Goal: Transaction & Acquisition: Purchase product/service

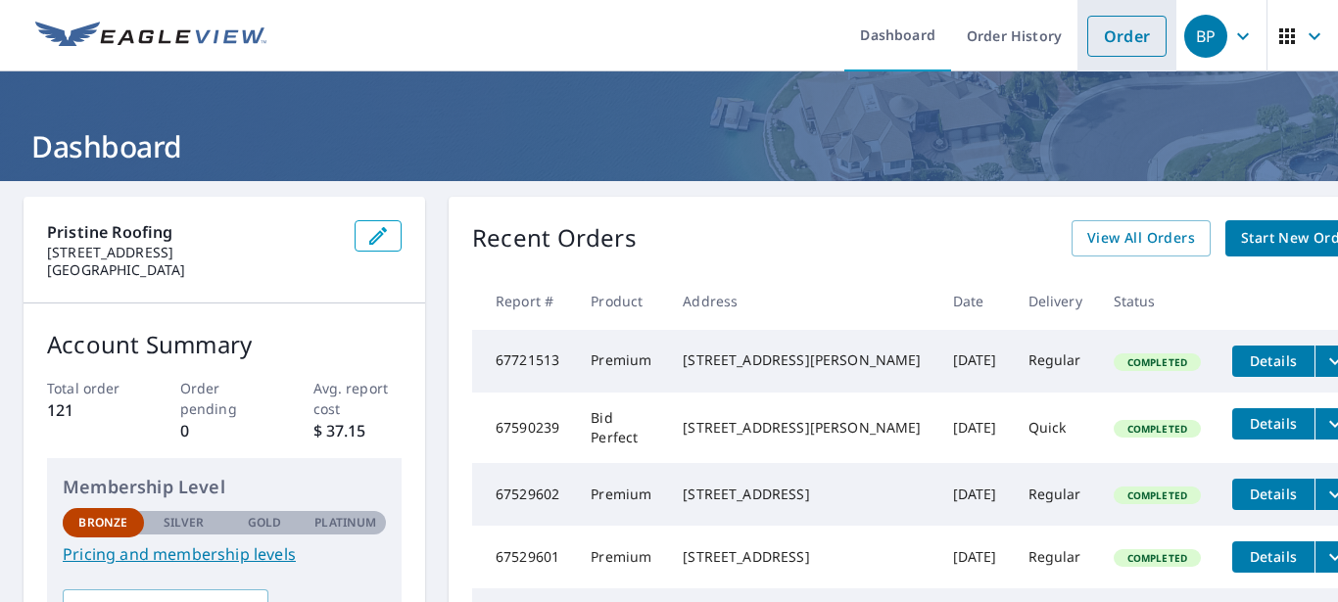
click at [1108, 34] on link "Order" at bounding box center [1126, 36] width 79 height 41
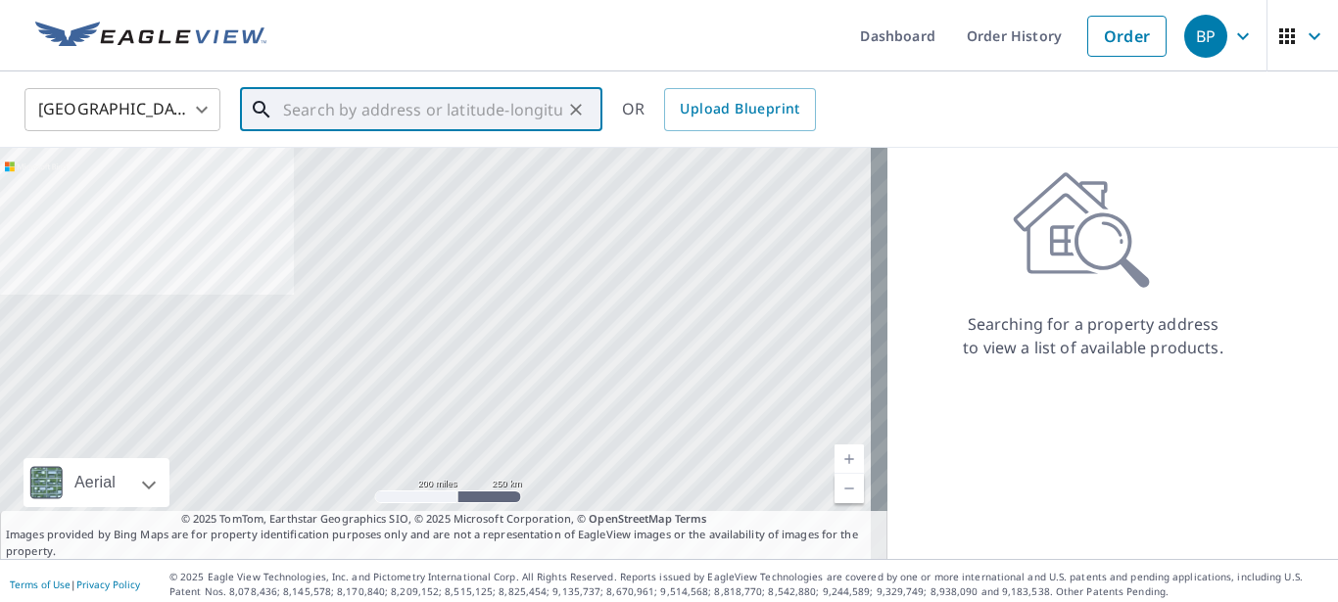
click at [441, 110] on input "text" at bounding box center [422, 109] width 279 height 55
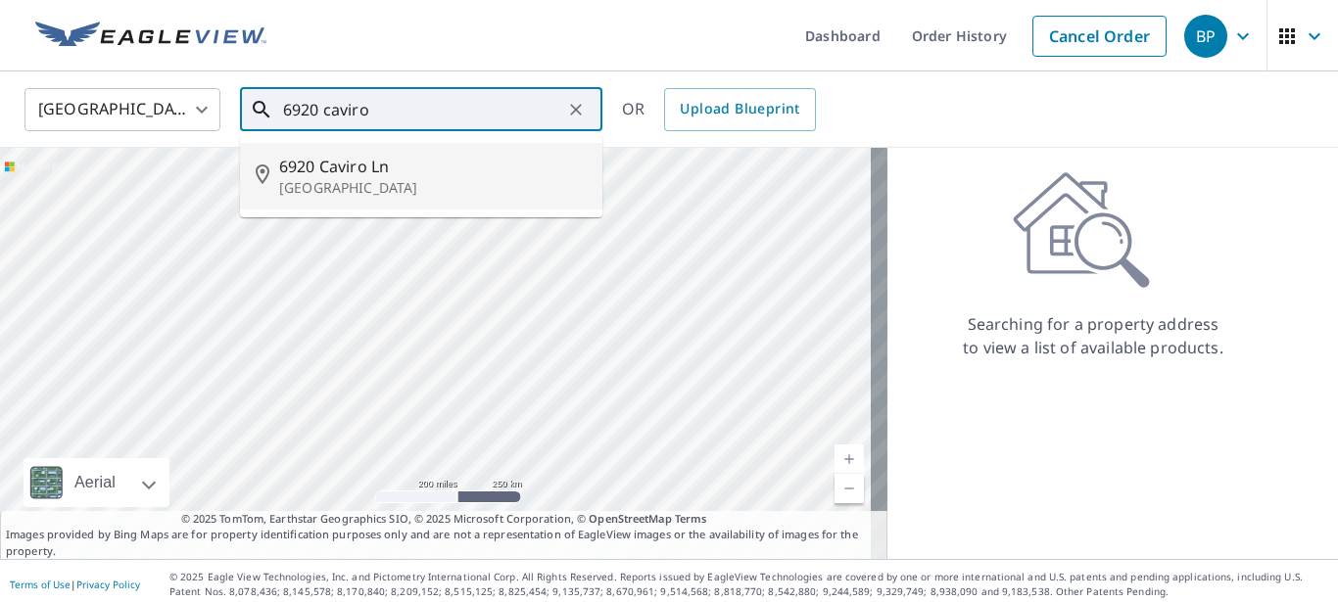
click at [332, 181] on p "[GEOGRAPHIC_DATA]" at bounding box center [433, 188] width 308 height 20
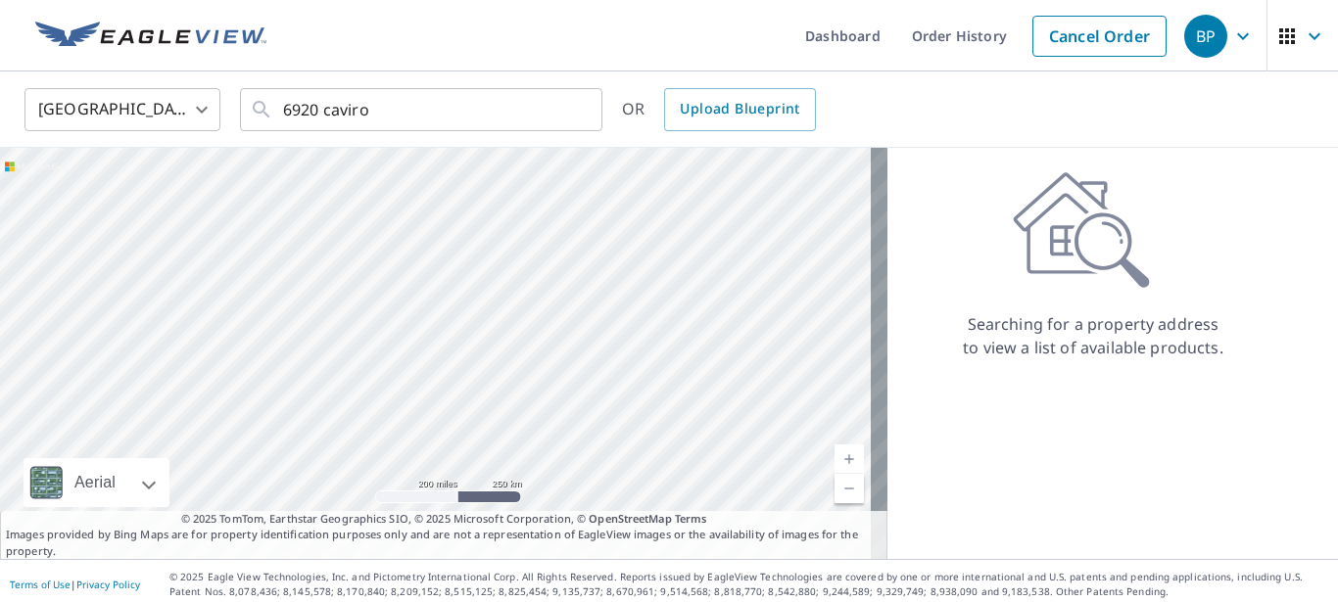
type input "[STREET_ADDRESS]"
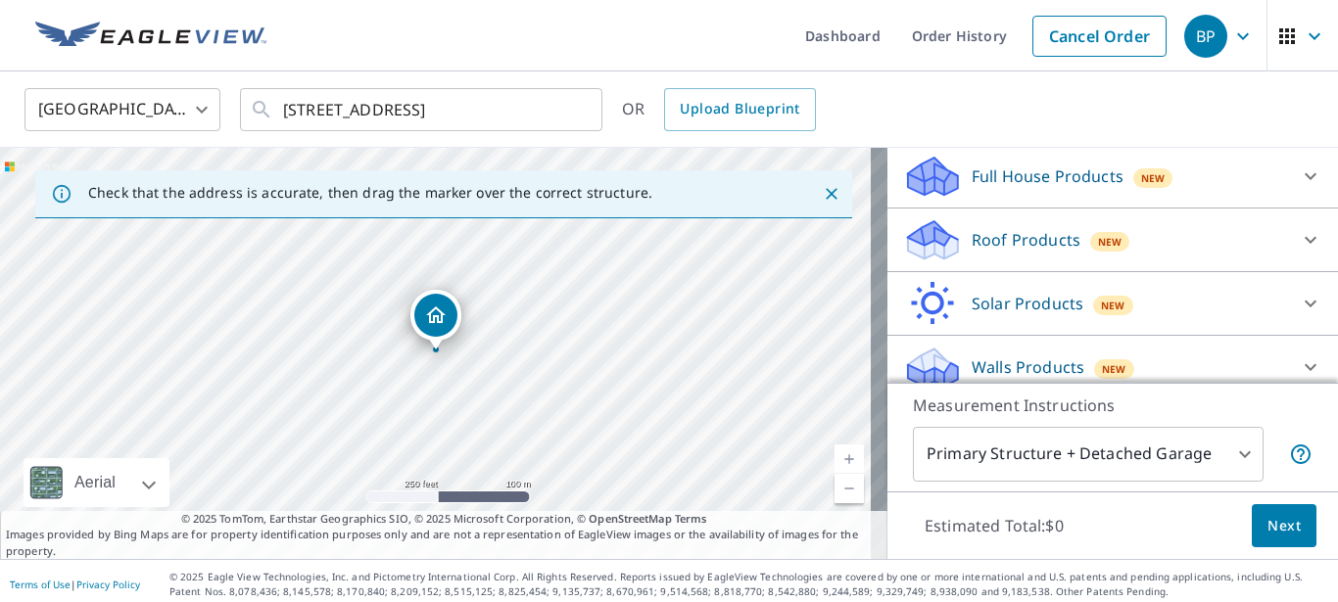
scroll to position [222, 0]
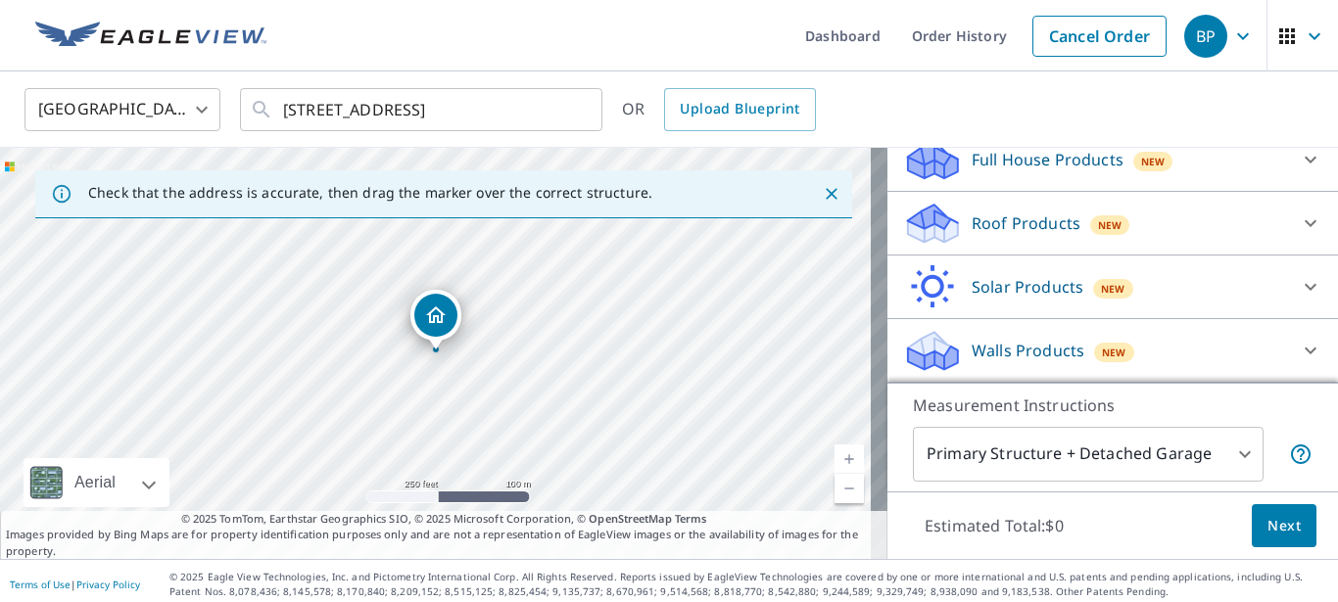
click at [1066, 208] on div "Roof Products New" at bounding box center [1095, 224] width 384 height 46
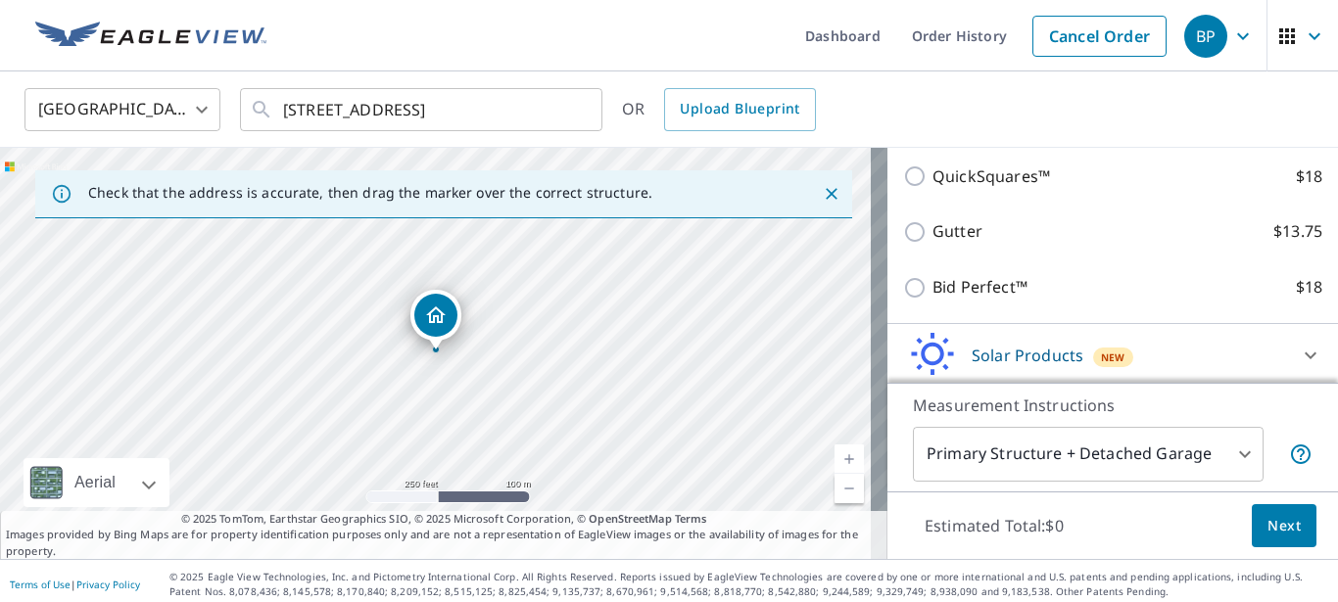
scroll to position [394, 0]
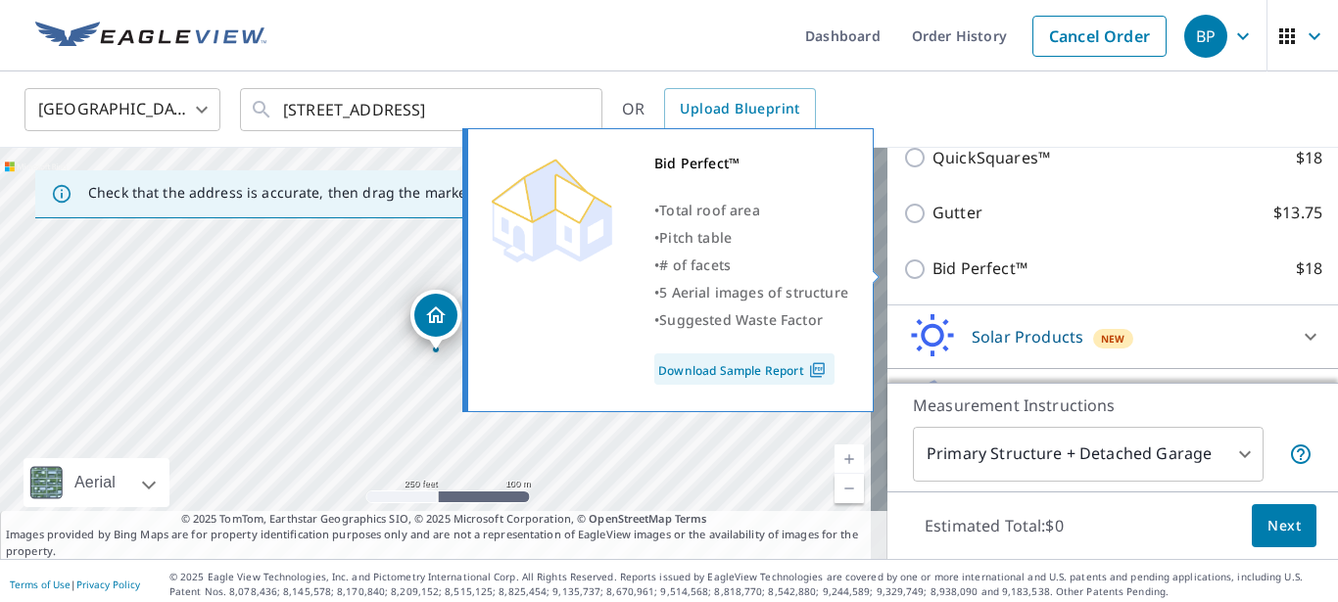
click at [953, 268] on p "Bid Perfect™" at bounding box center [980, 269] width 95 height 24
click at [933, 268] on input "Bid Perfect™ $18" at bounding box center [917, 270] width 29 height 24
checkbox input "true"
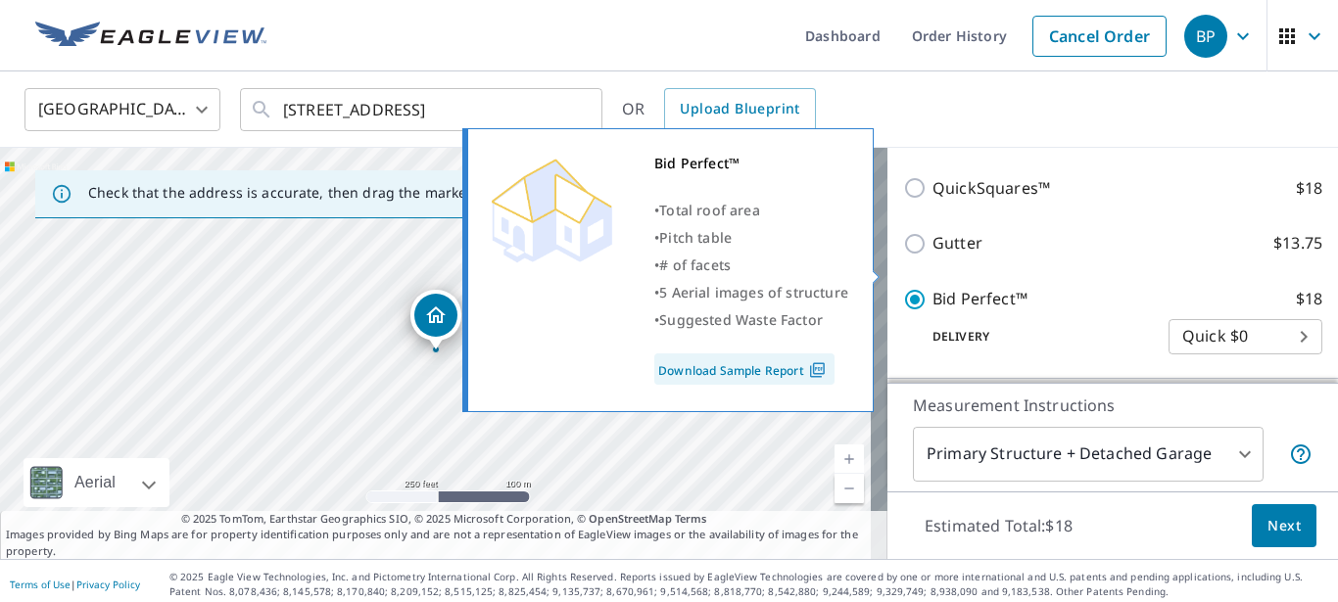
scroll to position [424, 0]
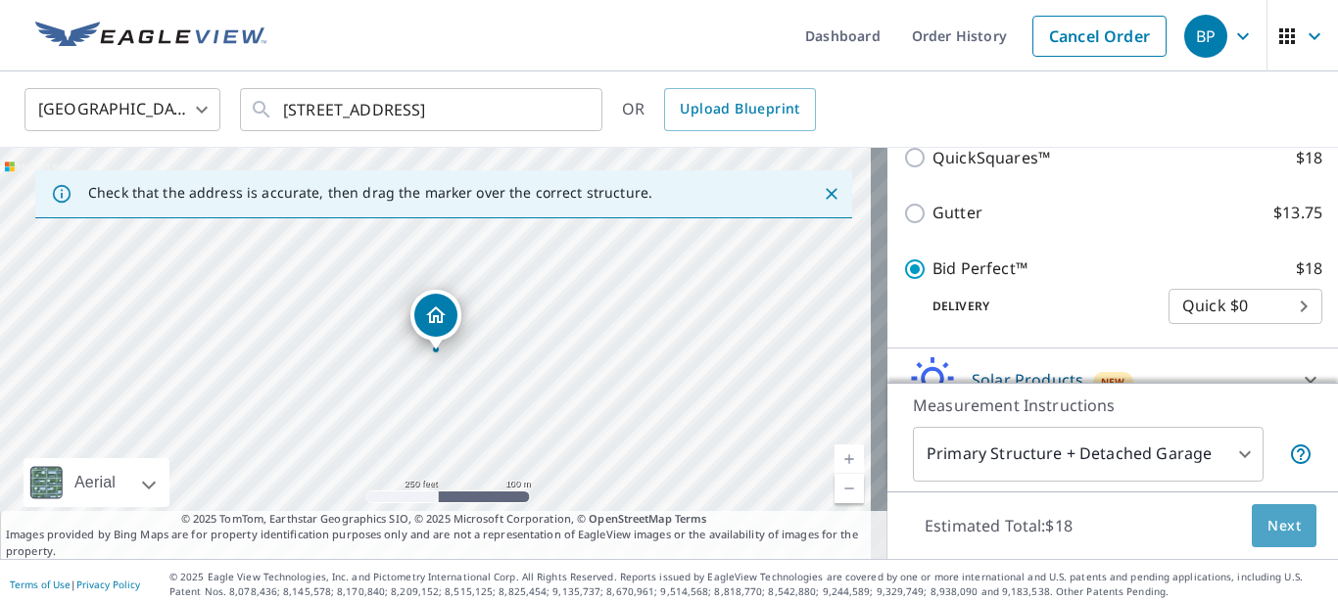
click at [1268, 525] on span "Next" at bounding box center [1284, 526] width 33 height 24
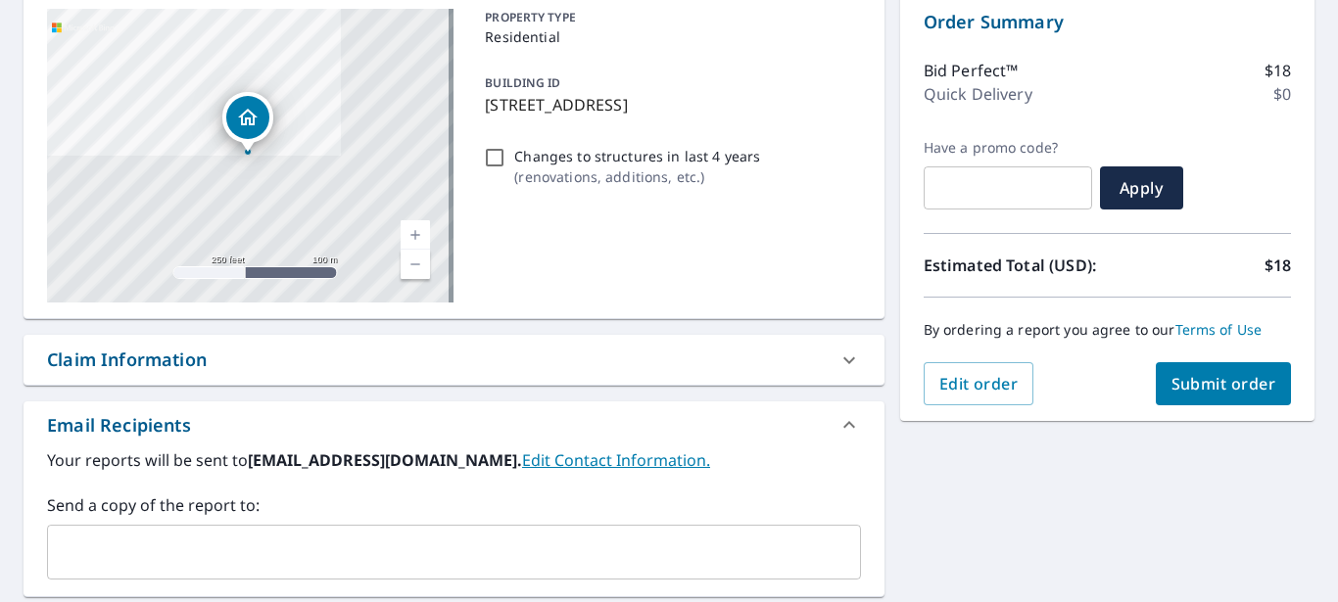
scroll to position [216, 0]
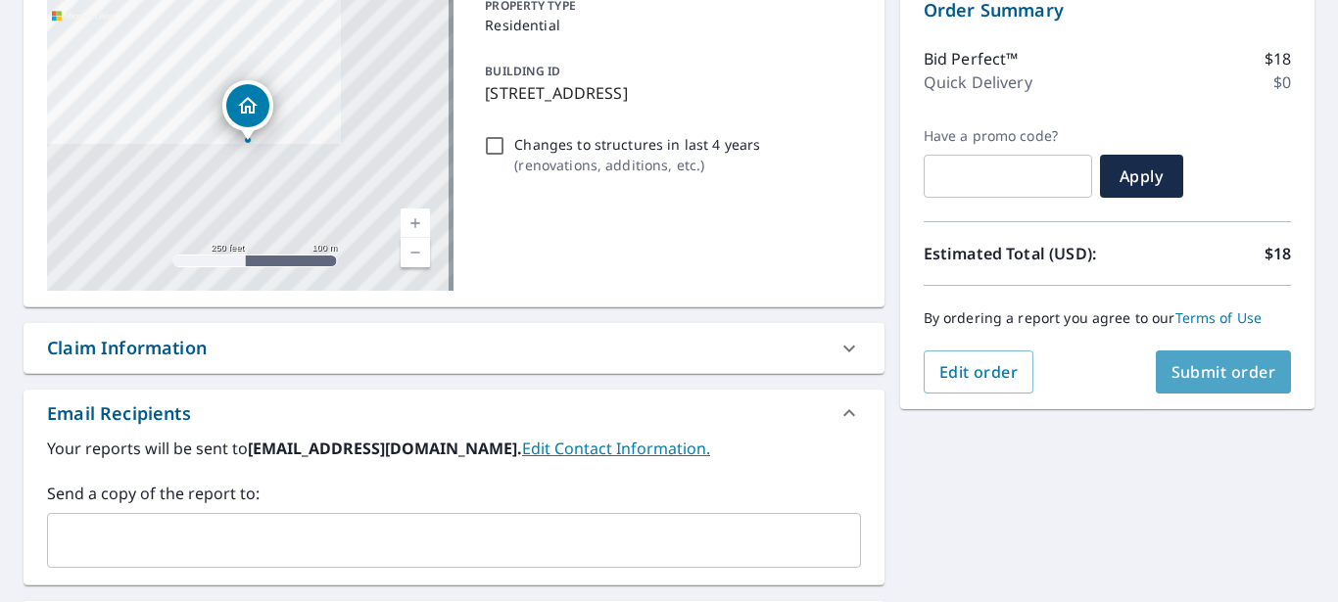
click at [1202, 368] on span "Submit order" at bounding box center [1224, 372] width 105 height 22
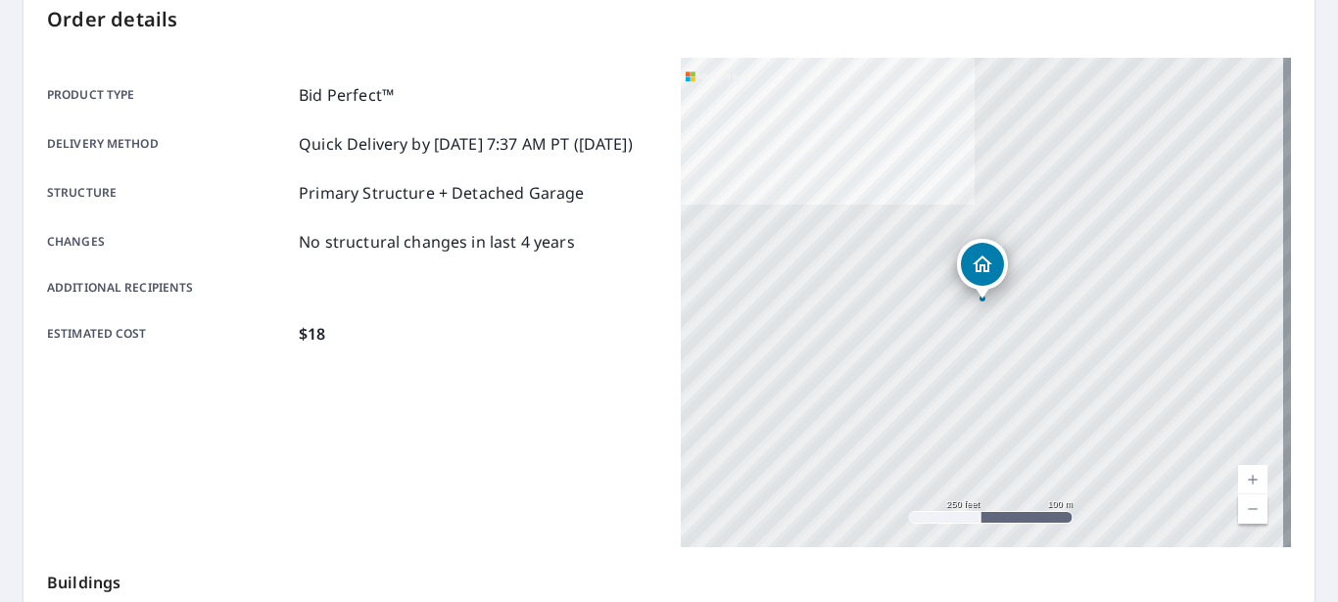
click at [567, 36] on div "Order details Product type Bid Perfect™ Delivery method Quick Delivery by [DATE…" at bounding box center [669, 426] width 1291 height 891
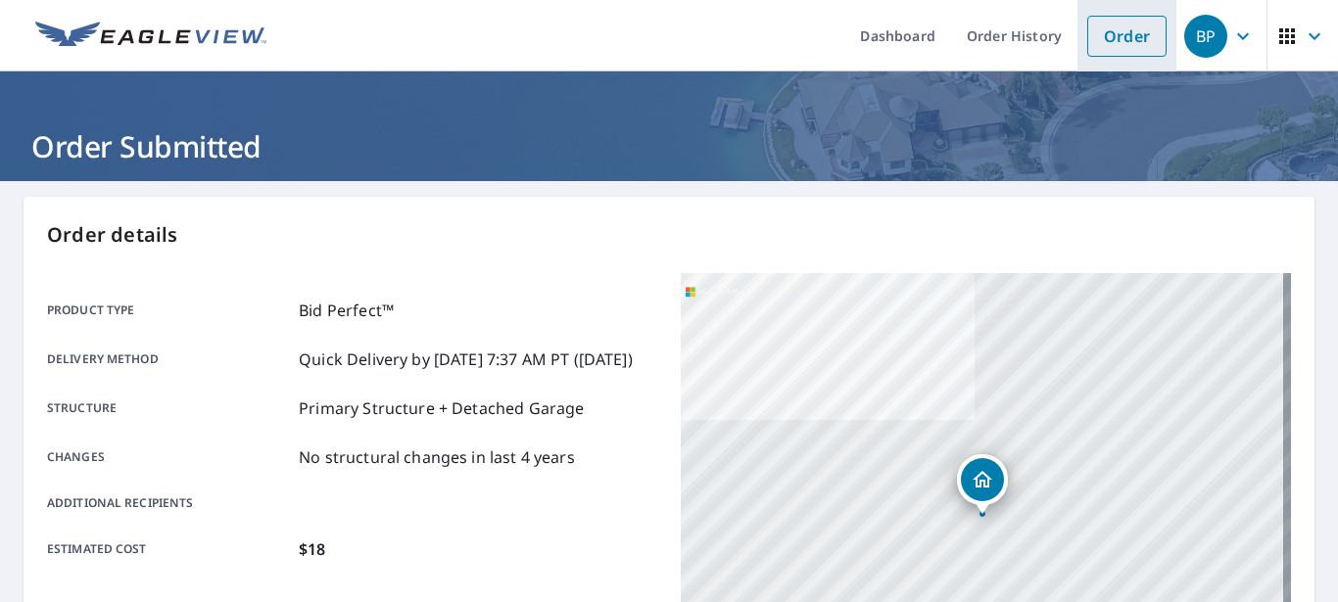
click at [1111, 42] on link "Order" at bounding box center [1126, 36] width 79 height 41
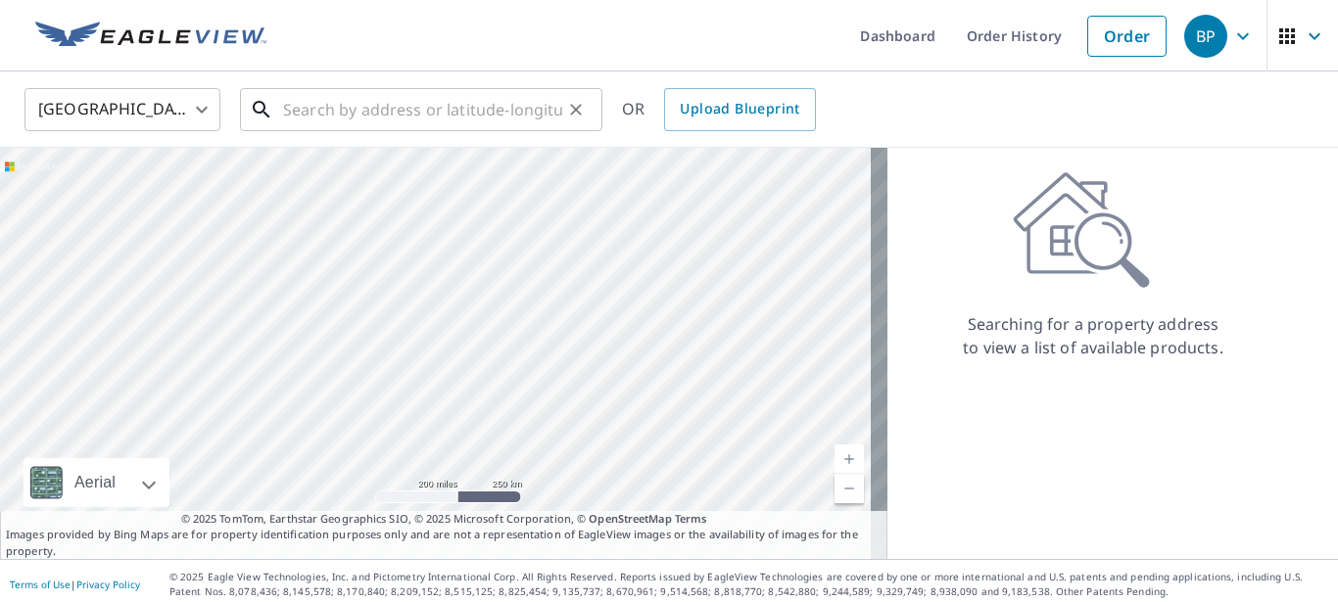
click at [515, 108] on input "text" at bounding box center [422, 109] width 279 height 55
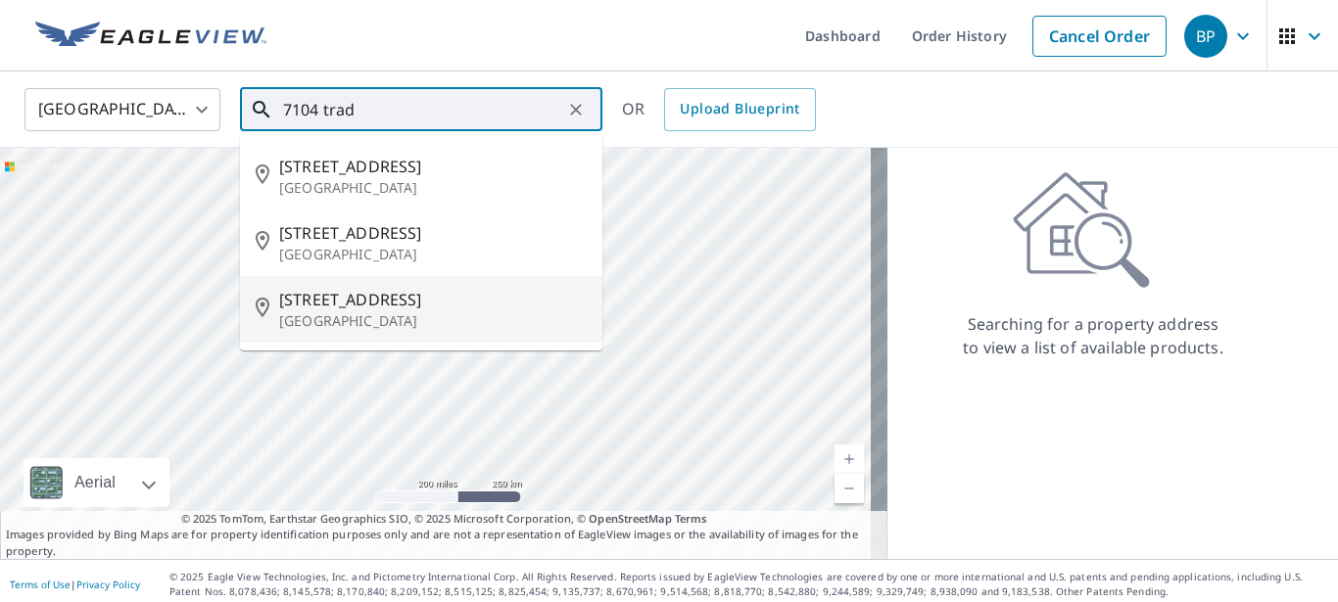
click at [380, 305] on span "[STREET_ADDRESS]" at bounding box center [433, 300] width 308 height 24
type input "[STREET_ADDRESS]"
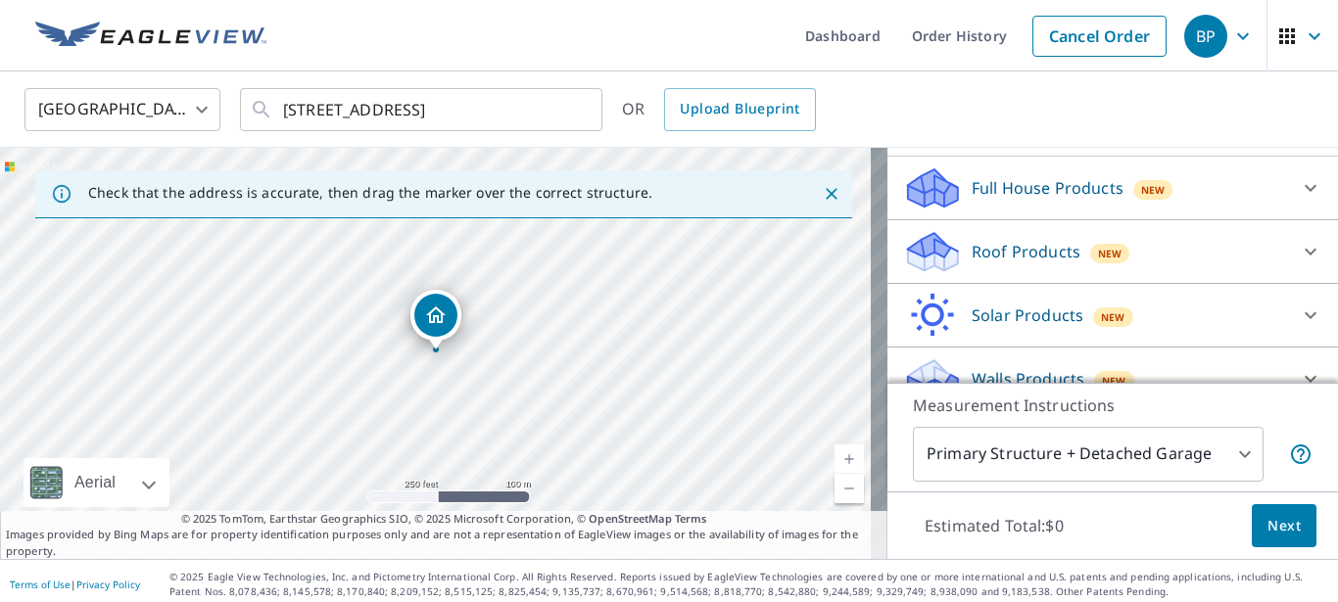
scroll to position [246, 0]
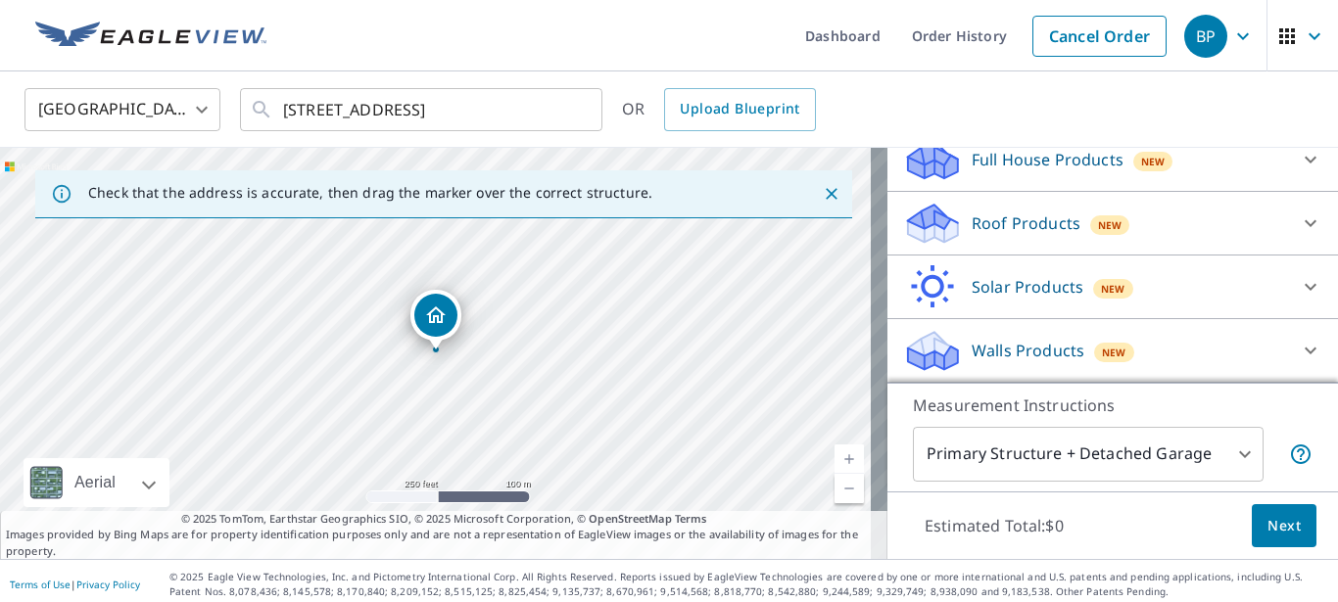
click at [1043, 228] on p "Roof Products" at bounding box center [1026, 224] width 109 height 24
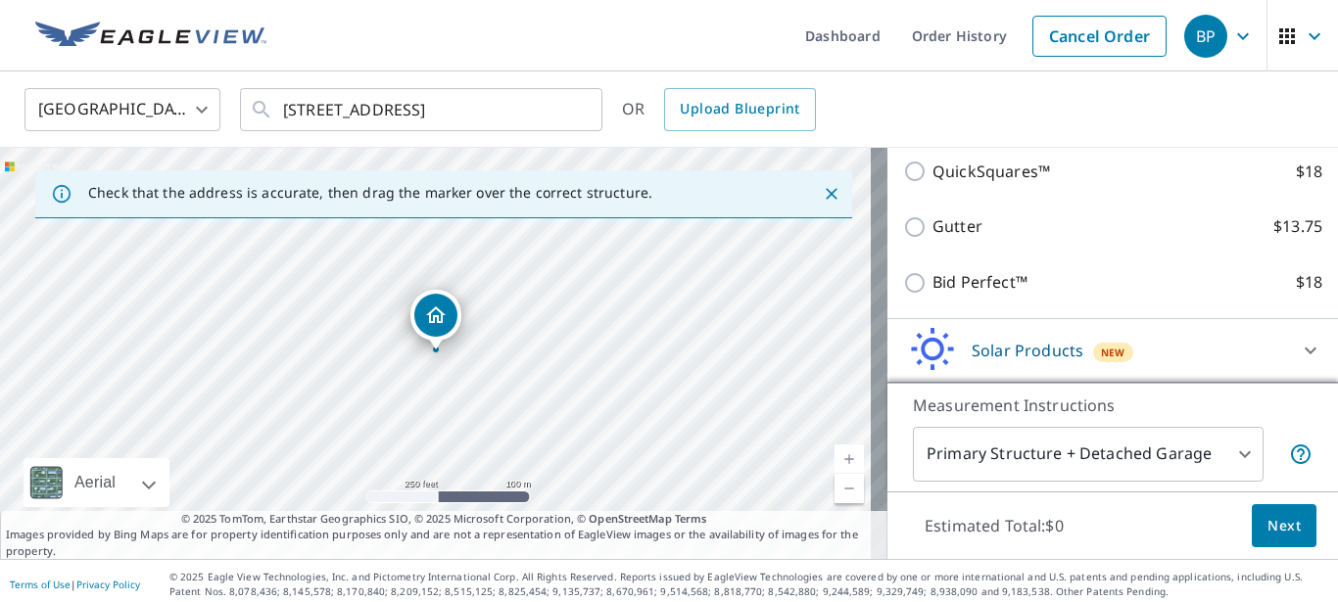
scroll to position [417, 0]
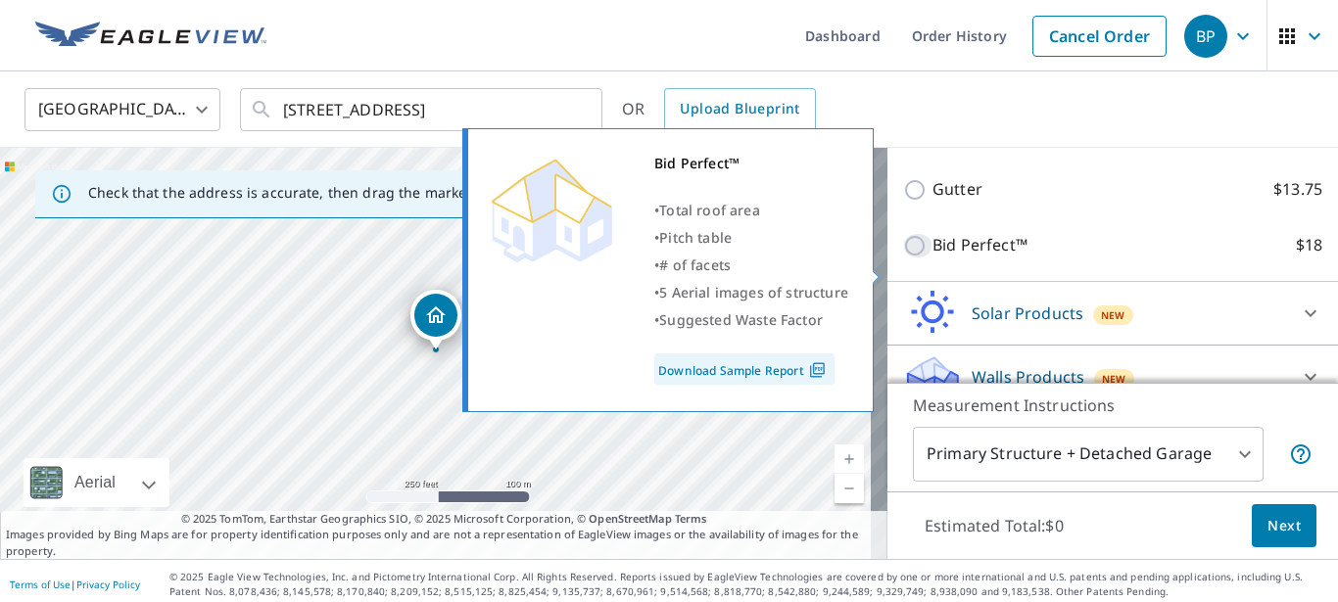
click at [914, 258] on input "Bid Perfect™ $18" at bounding box center [917, 246] width 29 height 24
checkbox input "true"
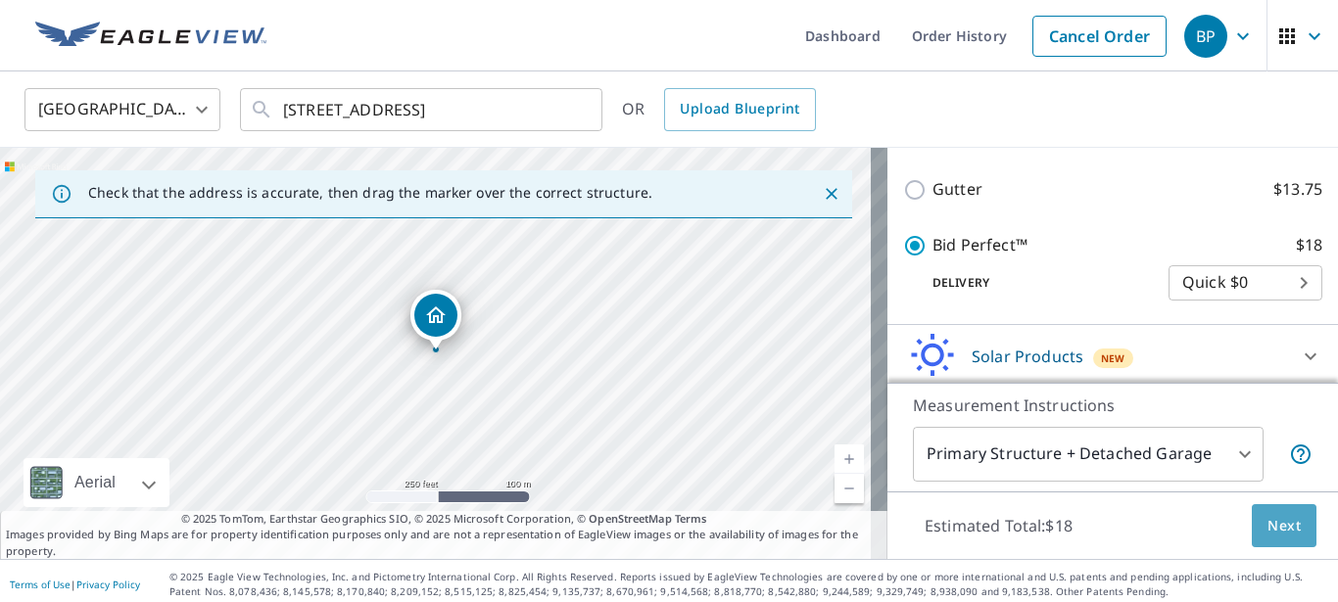
click at [1273, 531] on span "Next" at bounding box center [1284, 526] width 33 height 24
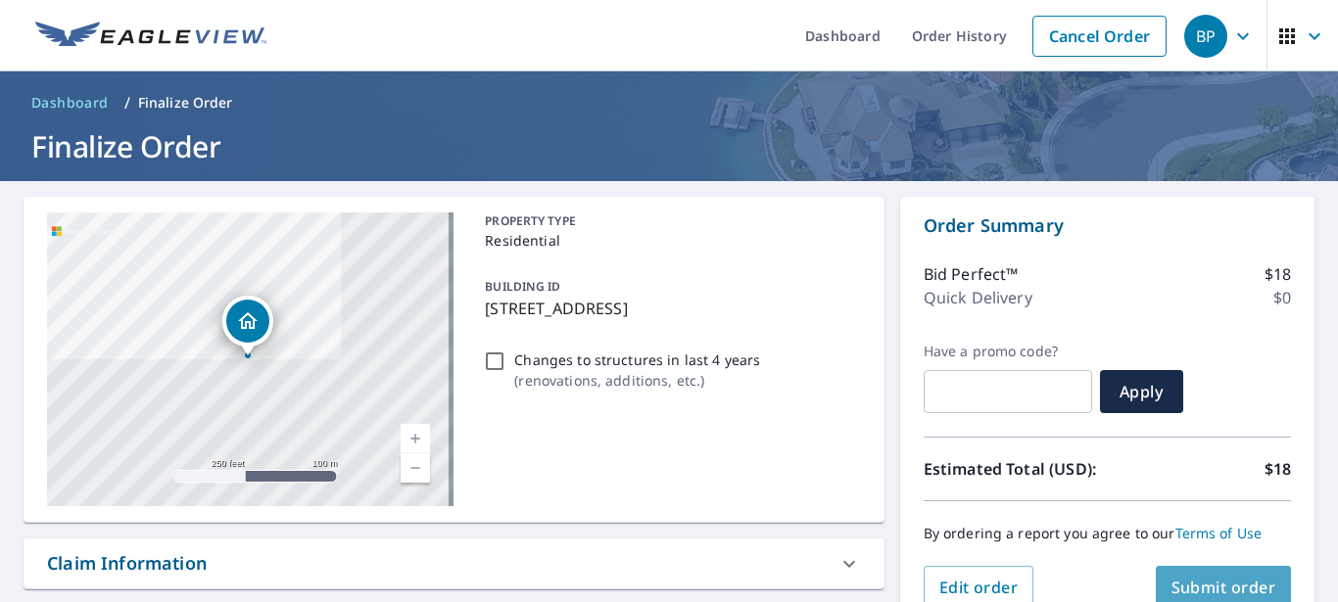
click at [1198, 587] on span "Submit order" at bounding box center [1224, 588] width 105 height 22
